Goal: Obtain resource: Obtain resource

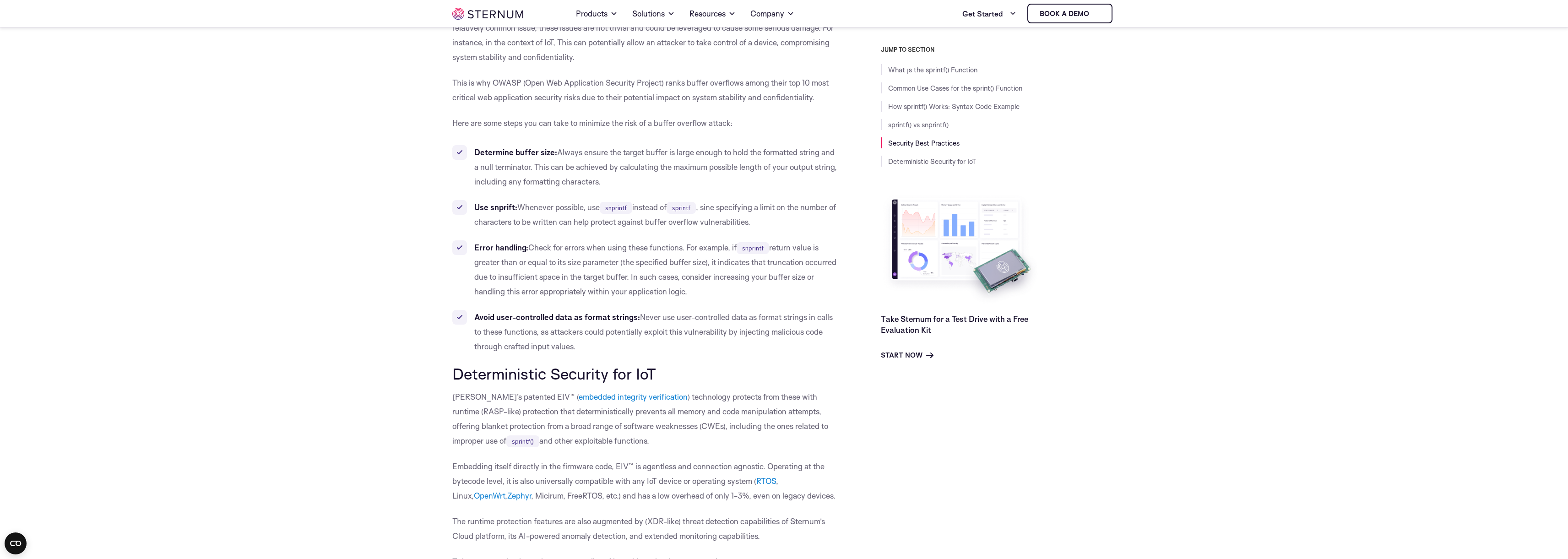
click at [690, 214] on code "sprintf" at bounding box center [681, 208] width 29 height 12
click at [687, 214] on code "sprintf" at bounding box center [681, 208] width 29 height 12
click at [620, 214] on code "snprintf" at bounding box center [615, 208] width 32 height 12
drag, startPoint x: 620, startPoint y: 225, endPoint x: 617, endPoint y: 233, distance: 8.5
click at [617, 214] on code "snprintf" at bounding box center [615, 208] width 32 height 12
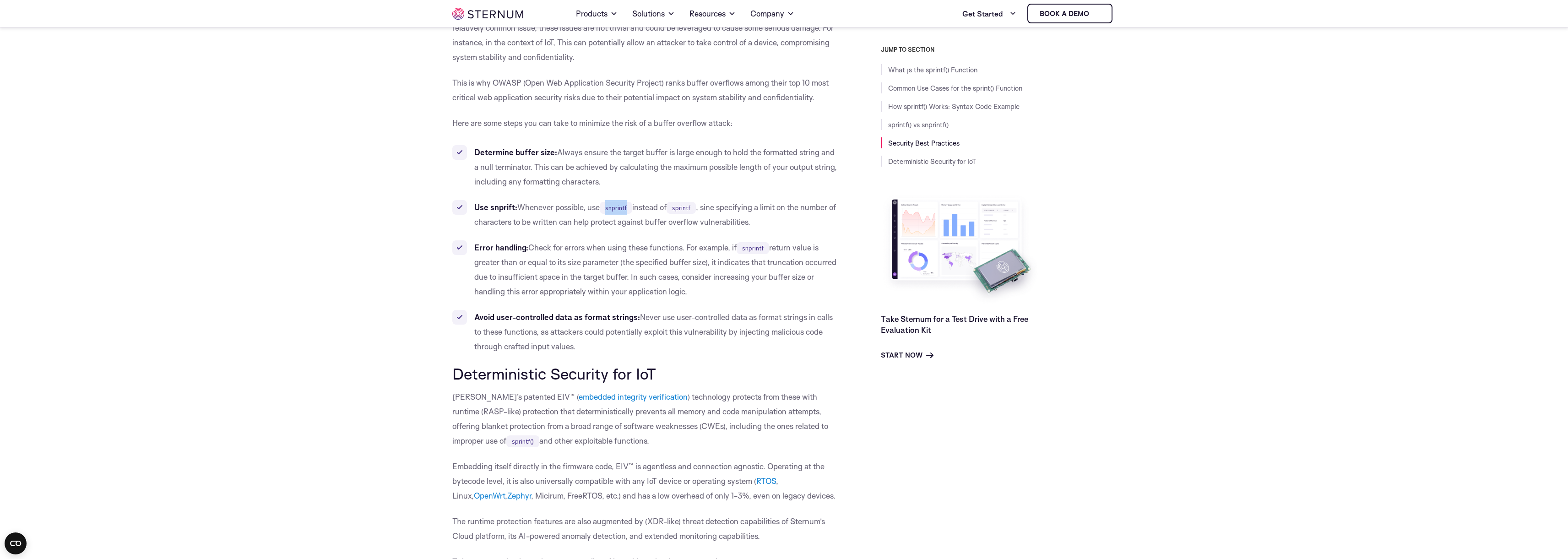
copy code "snprintf"
click at [618, 214] on code "snprintf" at bounding box center [615, 208] width 32 height 12
click at [615, 214] on code "snprintf" at bounding box center [615, 208] width 32 height 12
